Goal: Task Accomplishment & Management: Complete application form

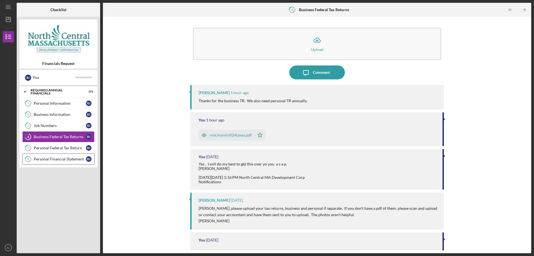
click at [68, 161] on div "Personal Financial Statement" at bounding box center [60, 159] width 52 height 4
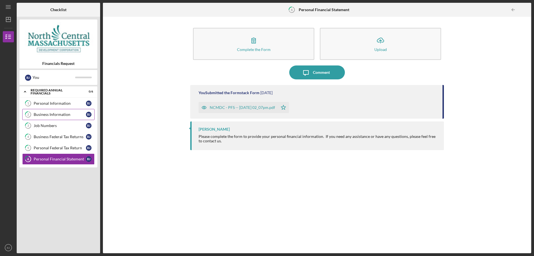
click at [77, 115] on div "Business Information" at bounding box center [60, 114] width 52 height 4
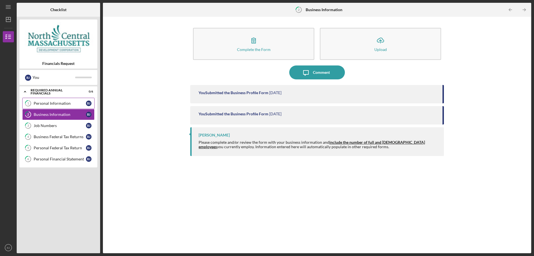
click at [75, 107] on link "1 Personal Information [PERSON_NAME]" at bounding box center [58, 103] width 72 height 11
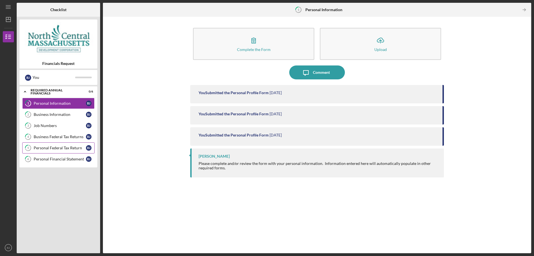
click at [50, 147] on div "Personal Federal Tax Return" at bounding box center [60, 148] width 52 height 4
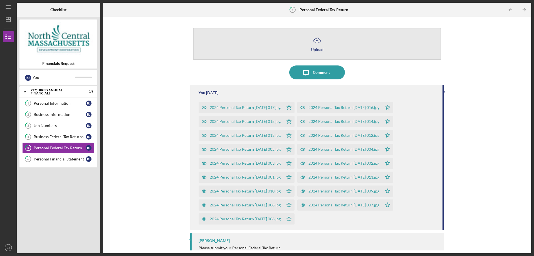
click at [307, 55] on button "Icon/Upload Upload" at bounding box center [317, 44] width 248 height 32
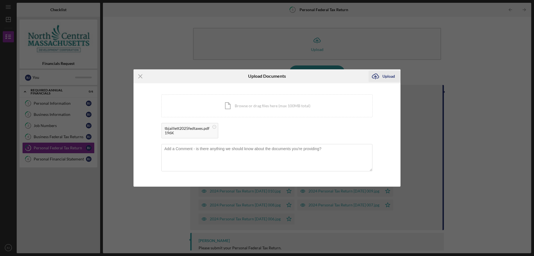
click at [385, 76] on div "Upload" at bounding box center [389, 76] width 13 height 11
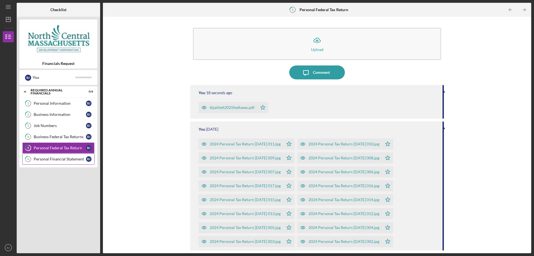
click at [38, 161] on div "Personal Financial Statement" at bounding box center [60, 159] width 52 height 4
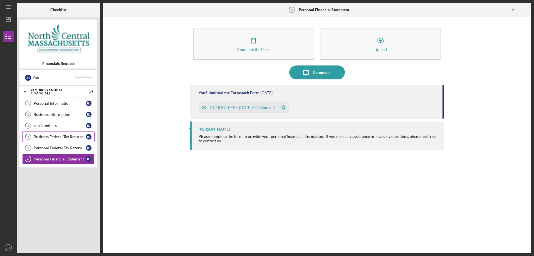
click at [66, 133] on link "4 Business Federal Tax Returns [PERSON_NAME]" at bounding box center [58, 136] width 72 height 11
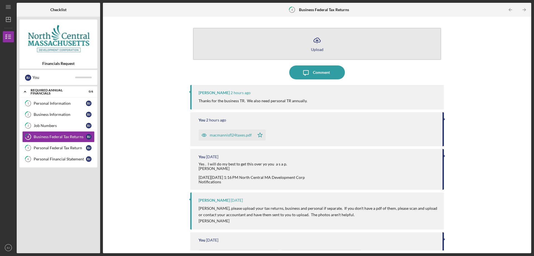
click at [331, 44] on button "Icon/Upload Upload" at bounding box center [317, 44] width 248 height 32
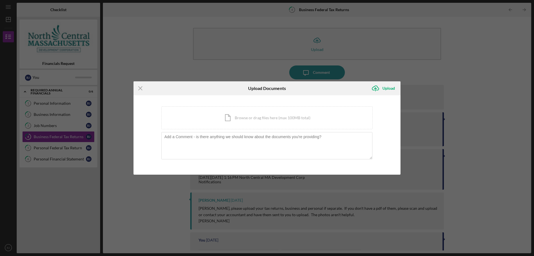
click at [328, 39] on div "Icon/Menu Close Upload Documents Icon/Upload Upload You're uploading documents …" at bounding box center [267, 128] width 534 height 256
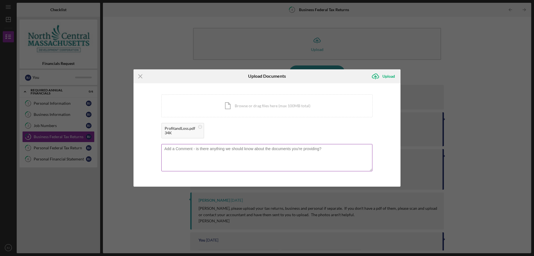
drag, startPoint x: 167, startPoint y: 173, endPoint x: 169, endPoint y: 170, distance: 4.4
click at [167, 173] on div "You're uploading documents related to Business Federal Tax Returns . Icon/Docum…" at bounding box center [266, 134] width 211 height 81
click at [176, 161] on textarea at bounding box center [266, 157] width 211 height 27
type textarea "I"
click at [383, 72] on div "Upload" at bounding box center [389, 76] width 13 height 11
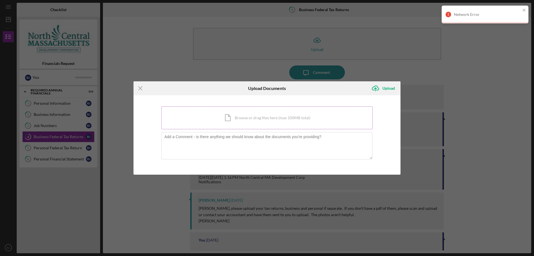
click at [261, 123] on div "Icon/Document Browse or drag files here (max 100MB total) Tap to choose files o…" at bounding box center [266, 117] width 211 height 23
drag, startPoint x: 519, startPoint y: 9, endPoint x: 522, endPoint y: 8, distance: 2.8
click at [520, 9] on div "Network Error" at bounding box center [485, 15] width 87 height 18
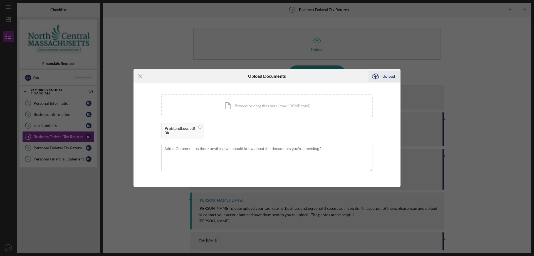
click at [388, 75] on div "Upload" at bounding box center [389, 76] width 13 height 11
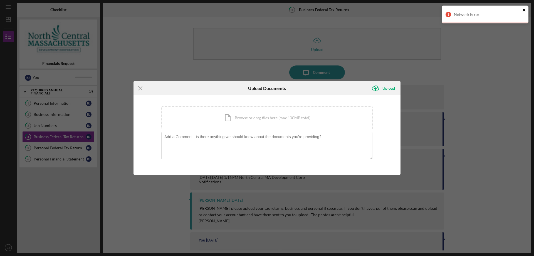
click at [525, 9] on icon "close" at bounding box center [525, 10] width 4 height 4
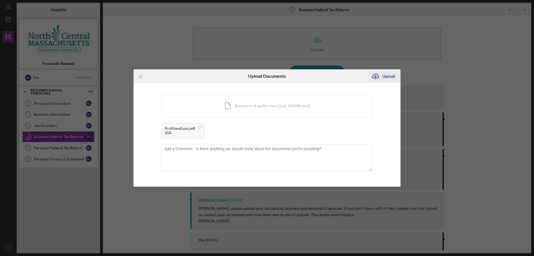
click at [384, 77] on div "Upload" at bounding box center [389, 76] width 13 height 11
